Goal: Information Seeking & Learning: Learn about a topic

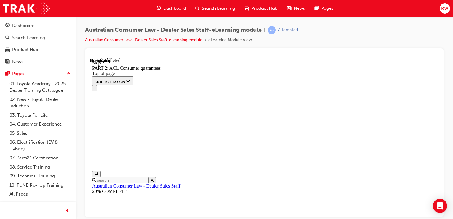
scroll to position [1003, 0]
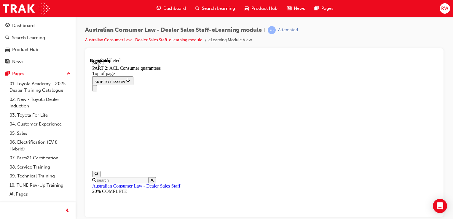
scroll to position [1163, 0]
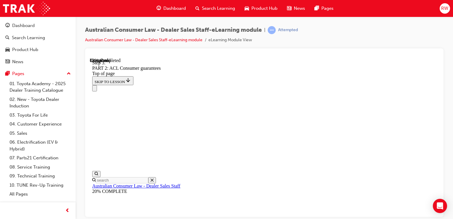
drag, startPoint x: 418, startPoint y: 189, endPoint x: 315, endPoint y: 164, distance: 105.1
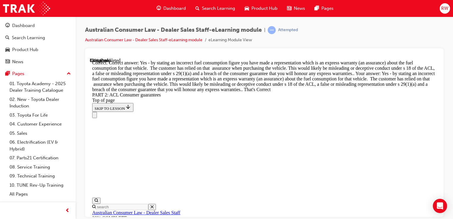
scroll to position [3066, 0]
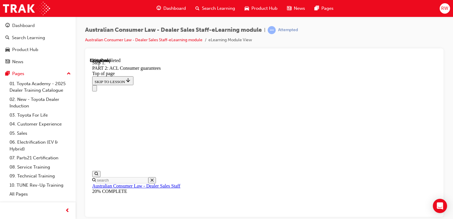
scroll to position [3945, 0]
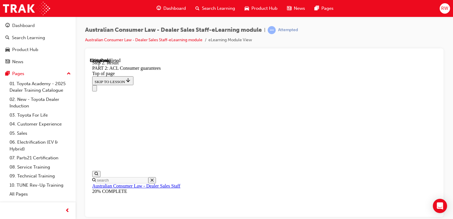
drag, startPoint x: 211, startPoint y: 98, endPoint x: 405, endPoint y: 97, distance: 193.5
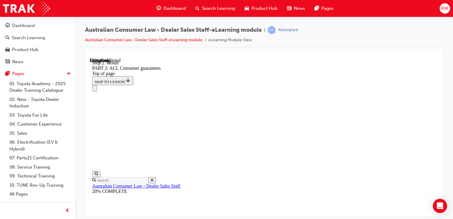
scroll to position [5399, 0]
